Goal: Find specific page/section: Find specific page/section

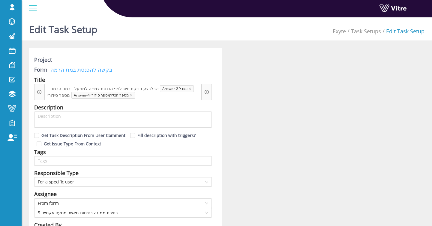
click at [83, 70] on link "בקשה להכנסת במת הרמה" at bounding box center [79, 69] width 65 height 7
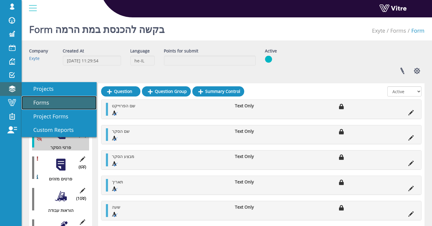
click at [42, 100] on span "Forms" at bounding box center [37, 102] width 23 height 7
